Goal: Transaction & Acquisition: Book appointment/travel/reservation

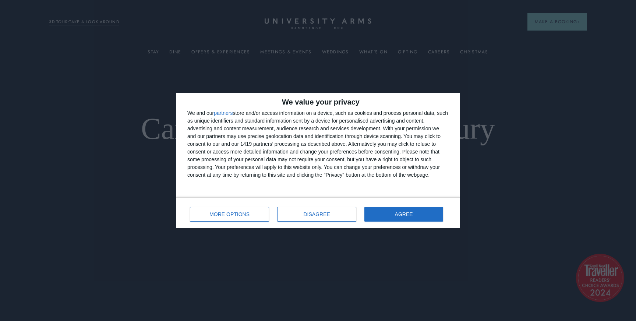
click at [302, 77] on div "We value your privacy We and our partners store and/or access information on a …" at bounding box center [318, 160] width 636 height 321
click at [415, 213] on button "AGREE" at bounding box center [403, 214] width 79 height 15
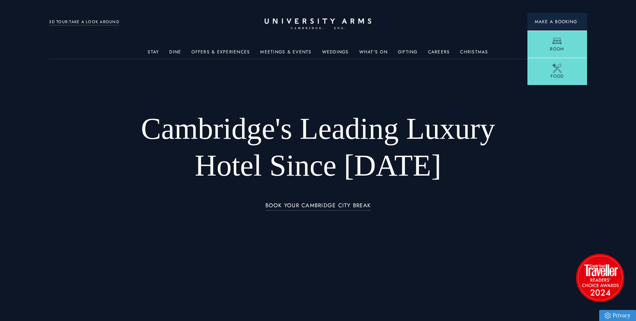
click at [544, 24] on span "Make a Booking" at bounding box center [557, 21] width 45 height 7
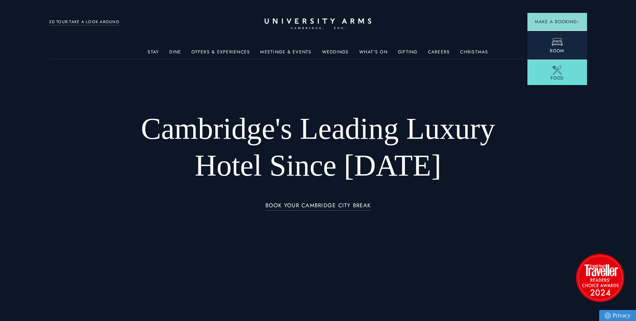
click at [547, 31] on link "Room" at bounding box center [557, 45] width 60 height 29
click at [548, 39] on link "Room" at bounding box center [557, 45] width 60 height 29
